Goal: Transaction & Acquisition: Purchase product/service

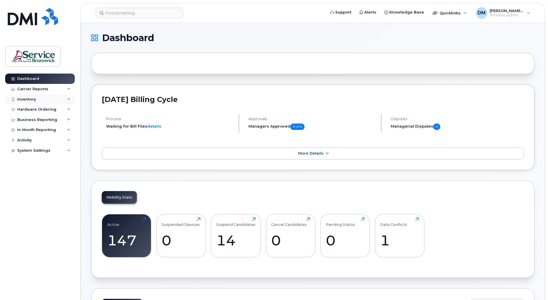
click at [67, 98] on div "Inventory" at bounding box center [40, 99] width 70 height 10
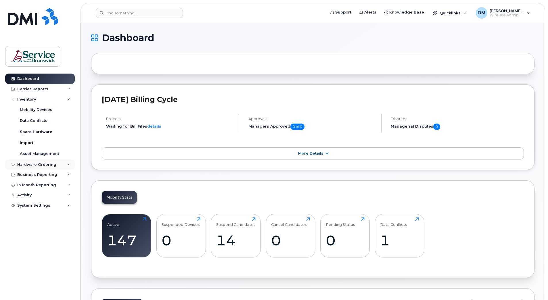
click at [49, 166] on div "Hardware Ordering" at bounding box center [36, 164] width 39 height 5
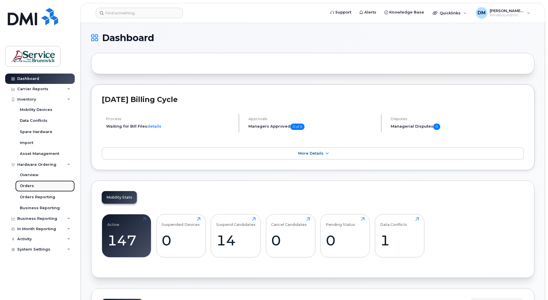
click at [31, 184] on div "Orders" at bounding box center [27, 185] width 14 height 5
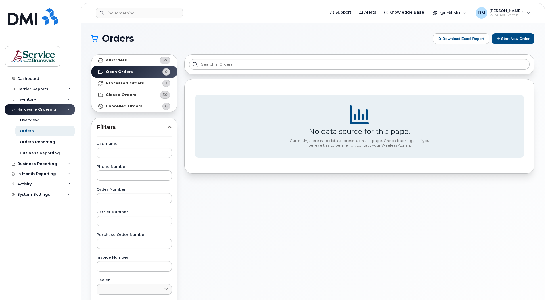
click at [510, 33] on div "Orders Download Excel Report Start New Order All Orders 37 Open Orders 0 Proces…" at bounding box center [313, 242] width 464 height 439
click at [509, 37] on button "Start New Order" at bounding box center [513, 38] width 43 height 11
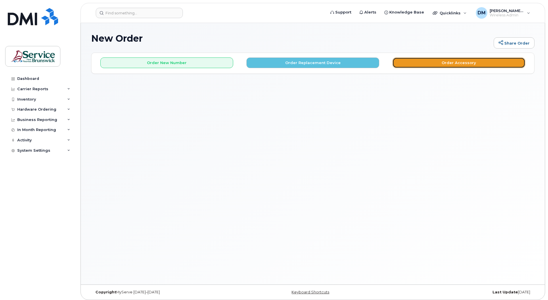
click at [441, 65] on button "Order Accessory" at bounding box center [459, 63] width 133 height 11
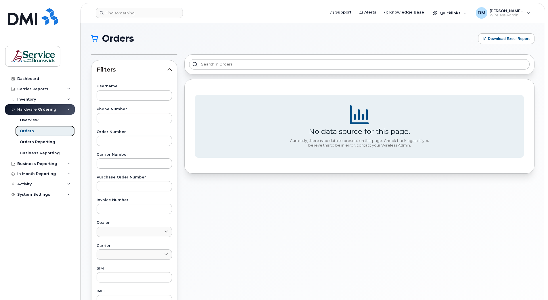
click at [30, 132] on div "Orders" at bounding box center [27, 131] width 14 height 5
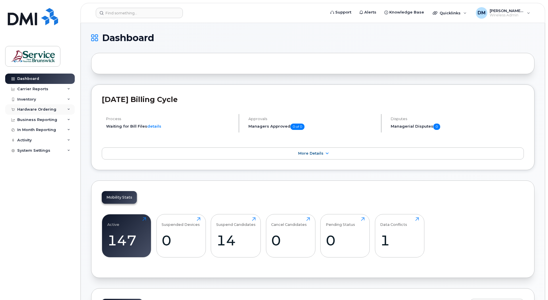
click at [70, 112] on div "Hardware Ordering" at bounding box center [40, 109] width 70 height 10
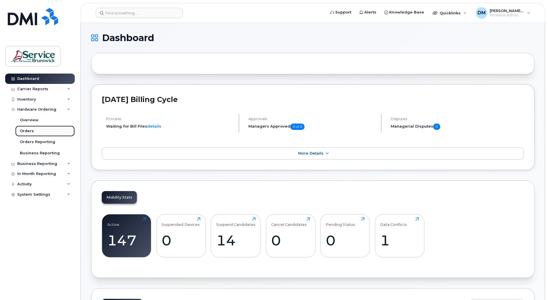
click at [33, 131] on link "Orders" at bounding box center [45, 131] width 60 height 11
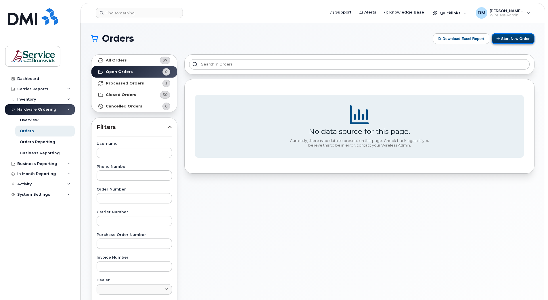
click at [508, 38] on button "Start New Order" at bounding box center [513, 38] width 43 height 11
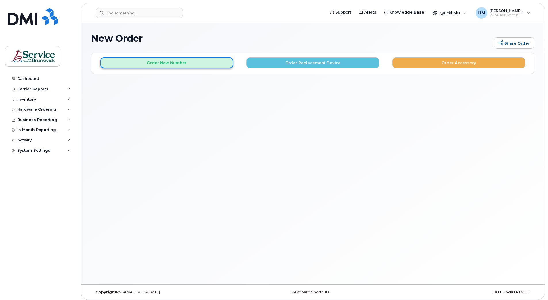
click at [164, 63] on button "Order New Number" at bounding box center [166, 63] width 133 height 11
